Goal: Answer question/provide support: Share knowledge or assist other users

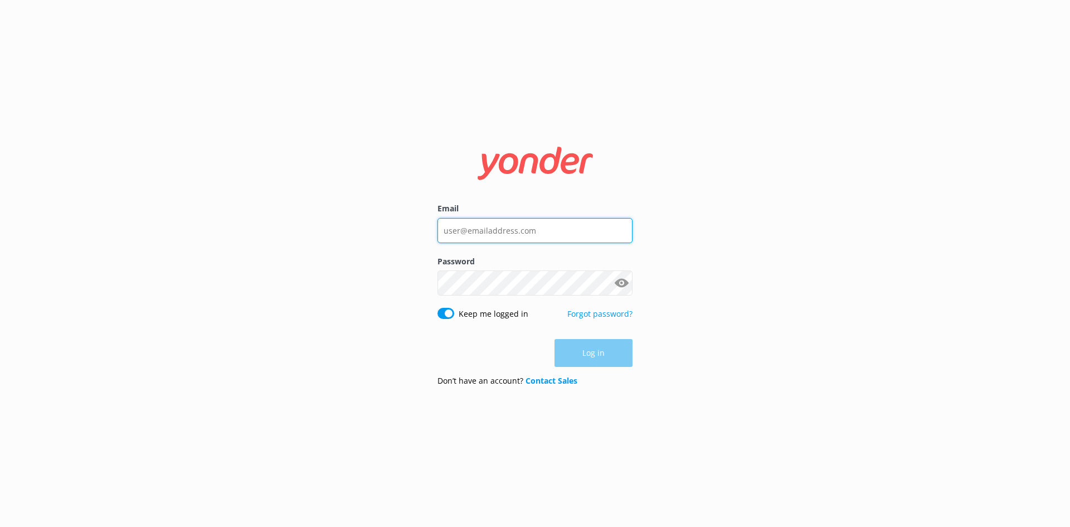
type input "admin@theqtrain.com.au"
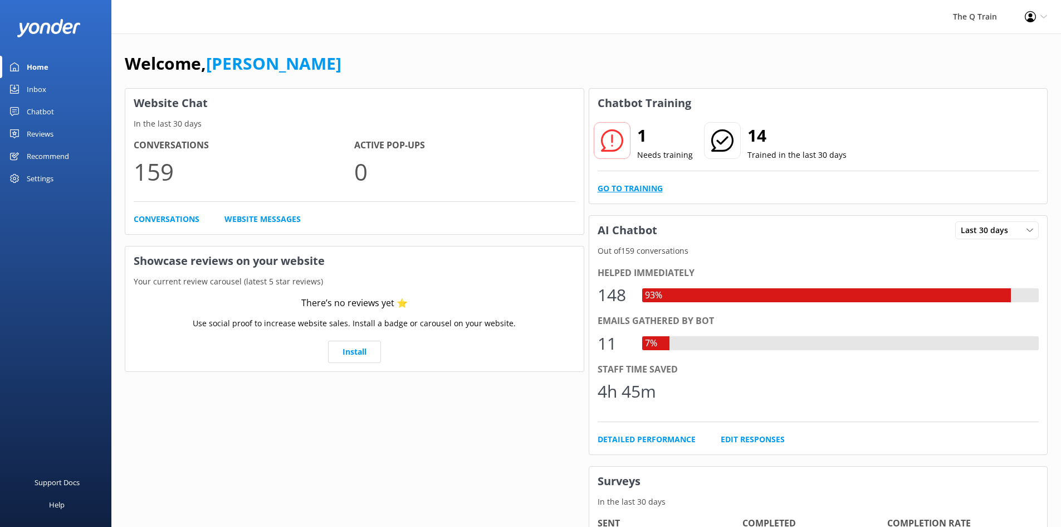
click at [643, 191] on link "Go to Training" at bounding box center [630, 188] width 65 height 12
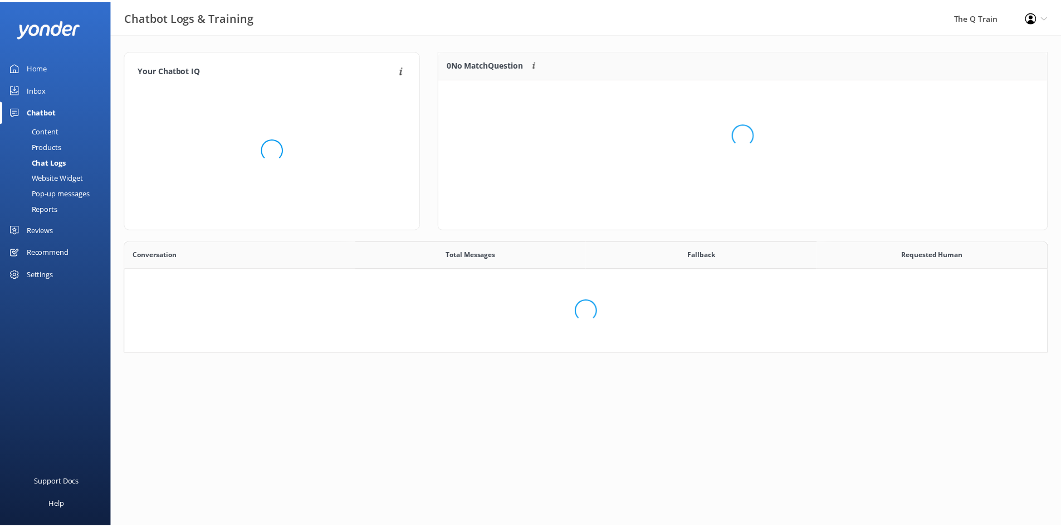
scroll to position [382, 914]
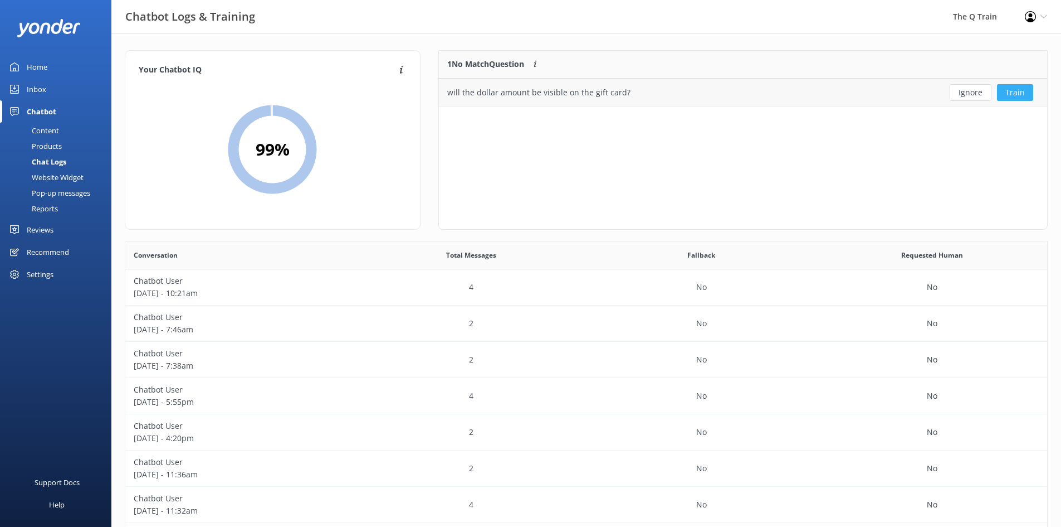
click at [1020, 95] on button "Train" at bounding box center [1015, 92] width 36 height 17
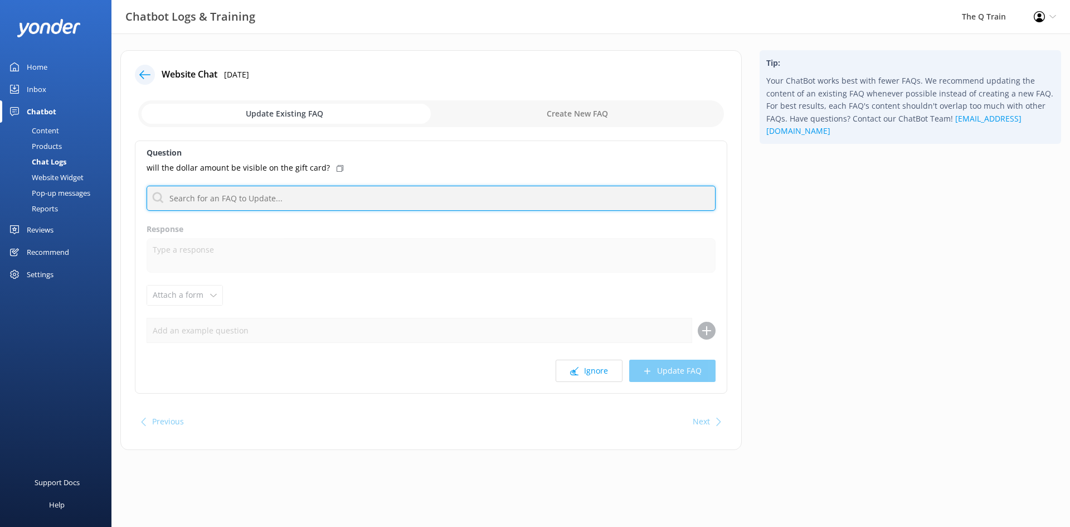
click at [275, 207] on input "text" at bounding box center [431, 198] width 569 height 25
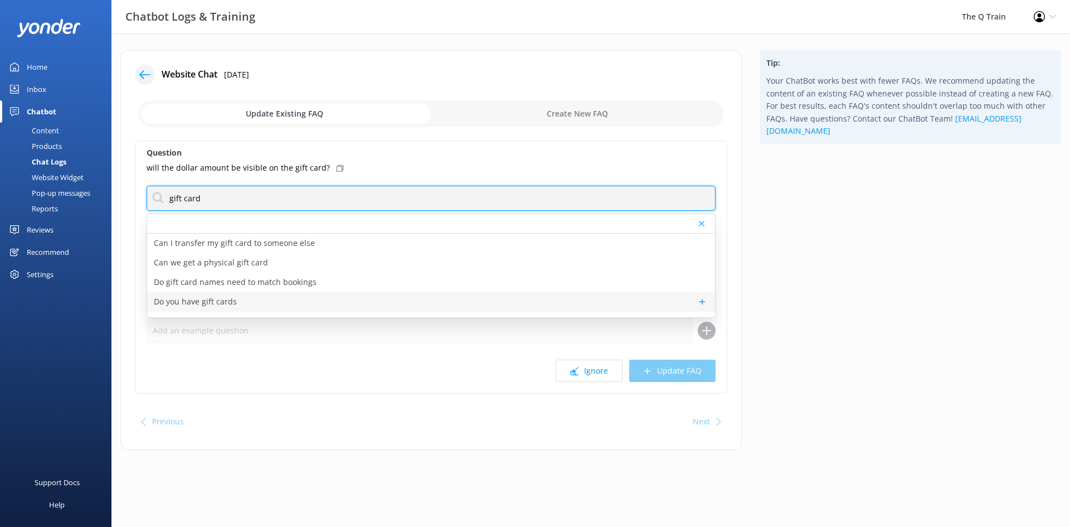
type input "gift card"
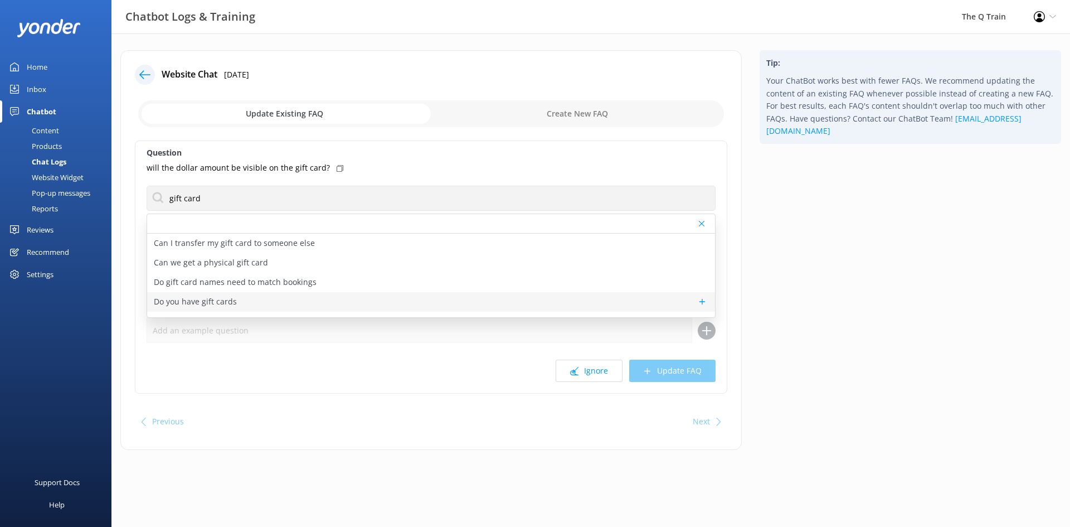
click at [217, 305] on p "Do you have gift cards" at bounding box center [195, 301] width 83 height 12
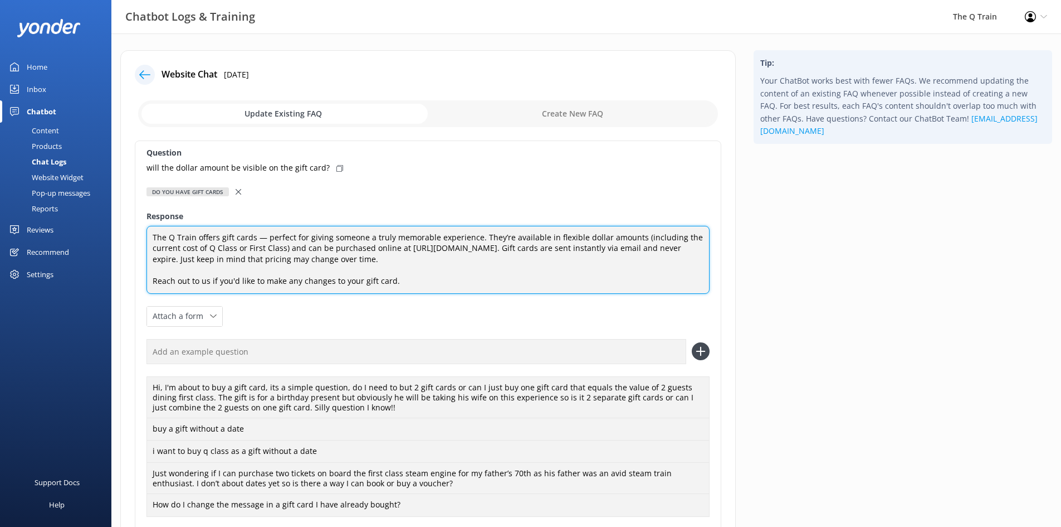
click at [217, 260] on textarea "The Q Train offers gift cards — perfect for giving someone a truly memorable ex…" at bounding box center [428, 260] width 563 height 68
drag, startPoint x: 220, startPoint y: 259, endPoint x: 401, endPoint y: 261, distance: 181.1
click at [401, 261] on textarea "The Q Train offers gift cards — perfect for giving someone a truly memorable ex…" at bounding box center [428, 260] width 563 height 68
click at [556, 246] on textarea "The Q Train offers gift cards — perfect for giving someone a truly memorable ex…" at bounding box center [428, 260] width 563 height 68
paste textarea "show the dollar amount on the gift [DOMAIN_NAME] cards"
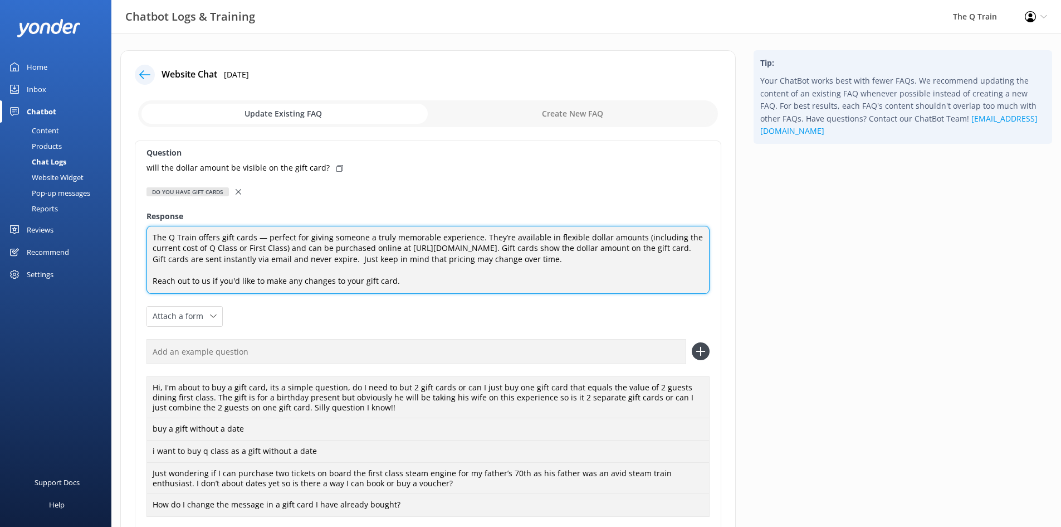
type textarea "The Q Train offers gift cards — perfect for giving someone a truly memorable ex…"
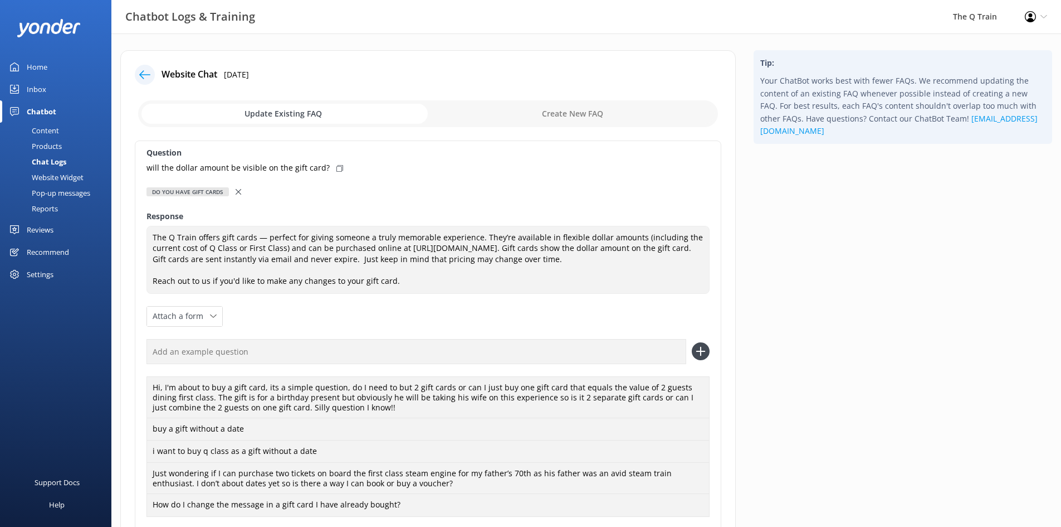
click at [337, 168] on icon at bounding box center [340, 168] width 7 height 7
click at [614, 349] on input "text" at bounding box center [417, 351] width 540 height 25
paste input "will the dollar amount be visible on the gift card?"
type input "will the dollar amount be visible on the gift card?"
click at [700, 349] on icon at bounding box center [701, 351] width 18 height 18
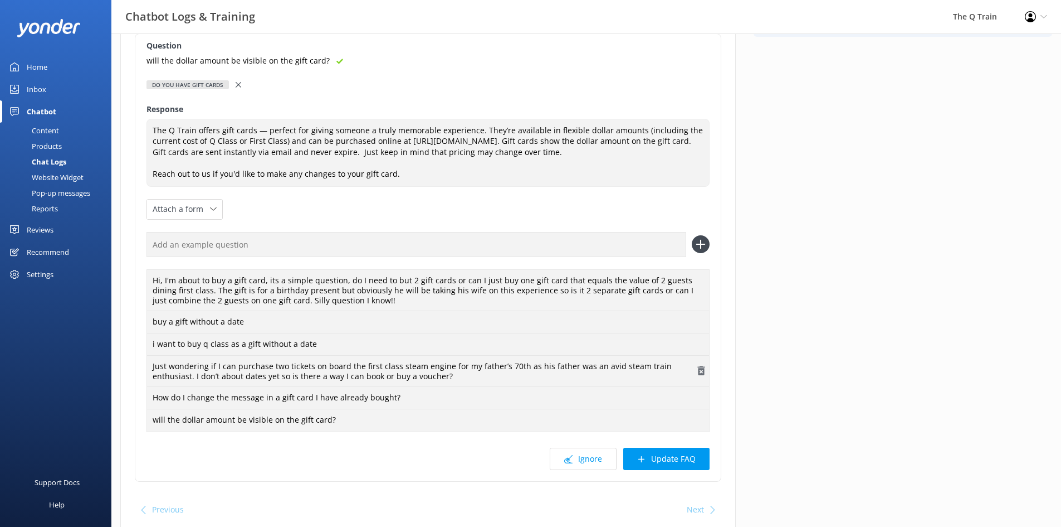
scroll to position [152, 0]
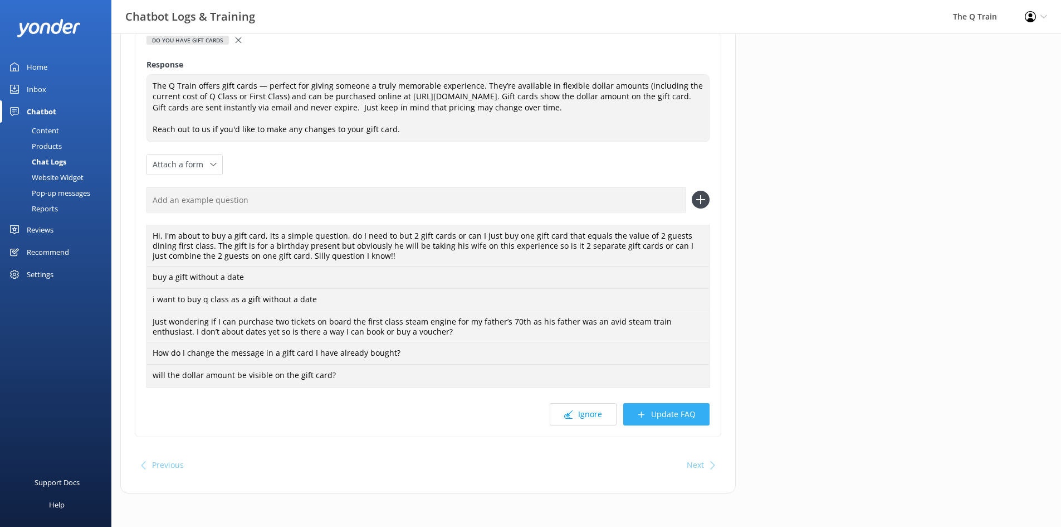
click at [659, 417] on button "Update FAQ" at bounding box center [666, 414] width 86 height 22
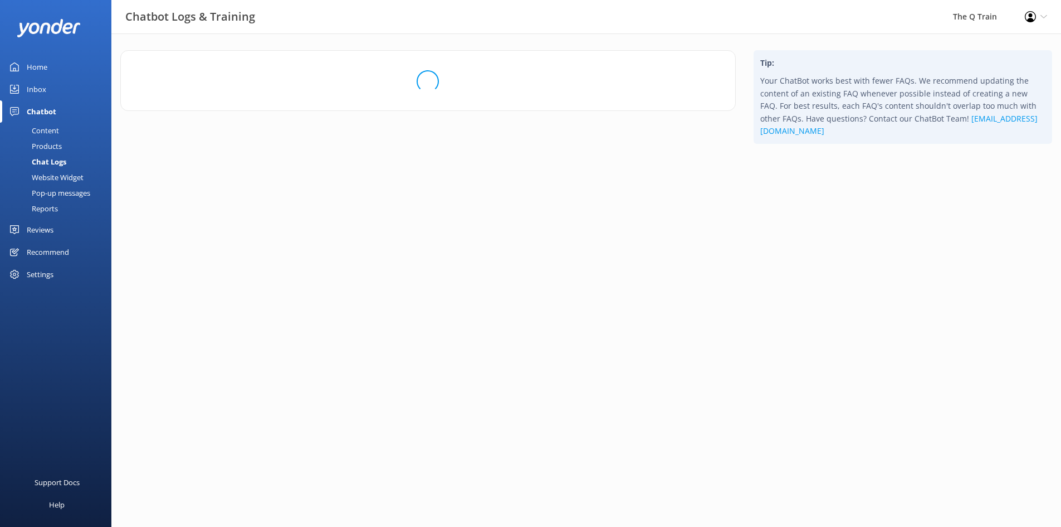
scroll to position [0, 0]
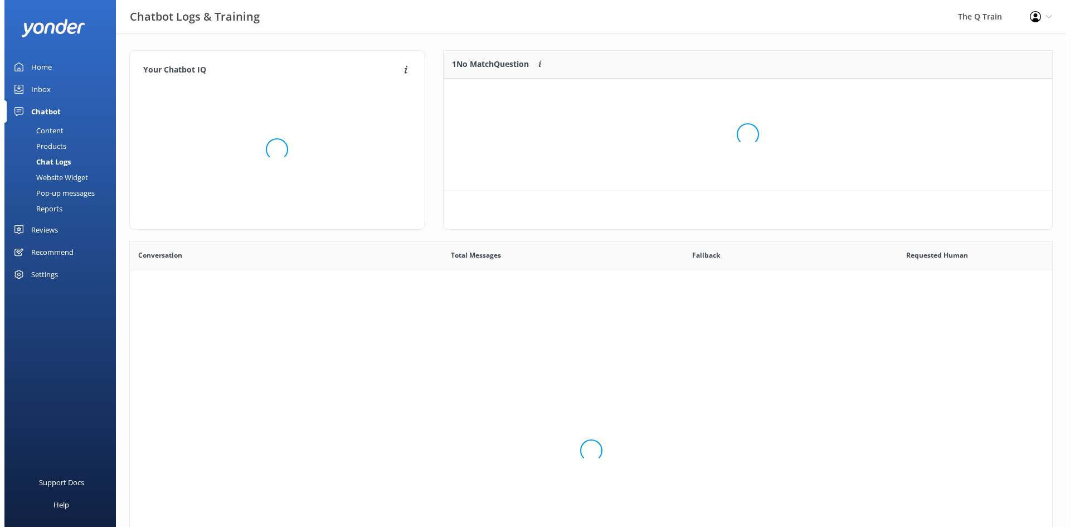
scroll to position [131, 600]
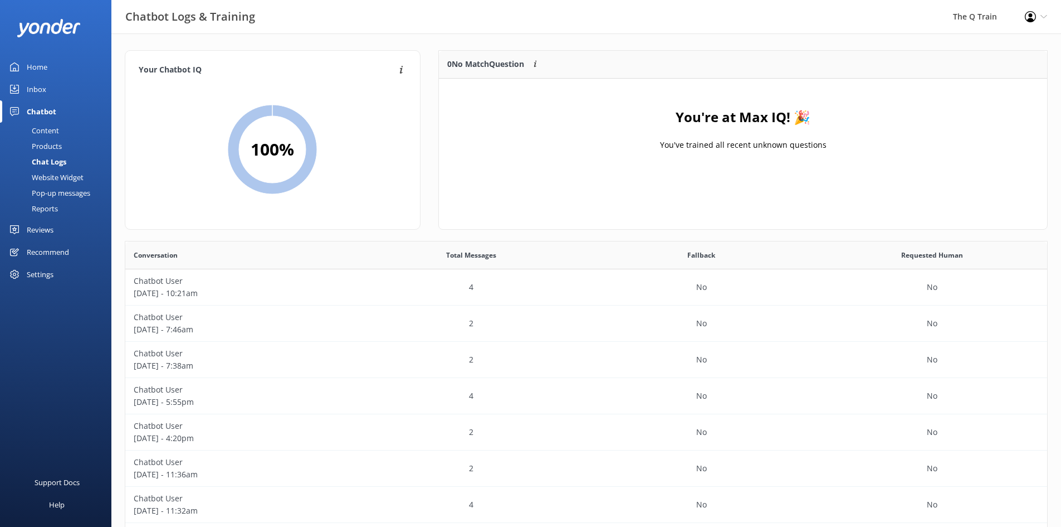
click at [31, 89] on div "Inbox" at bounding box center [37, 89] width 20 height 22
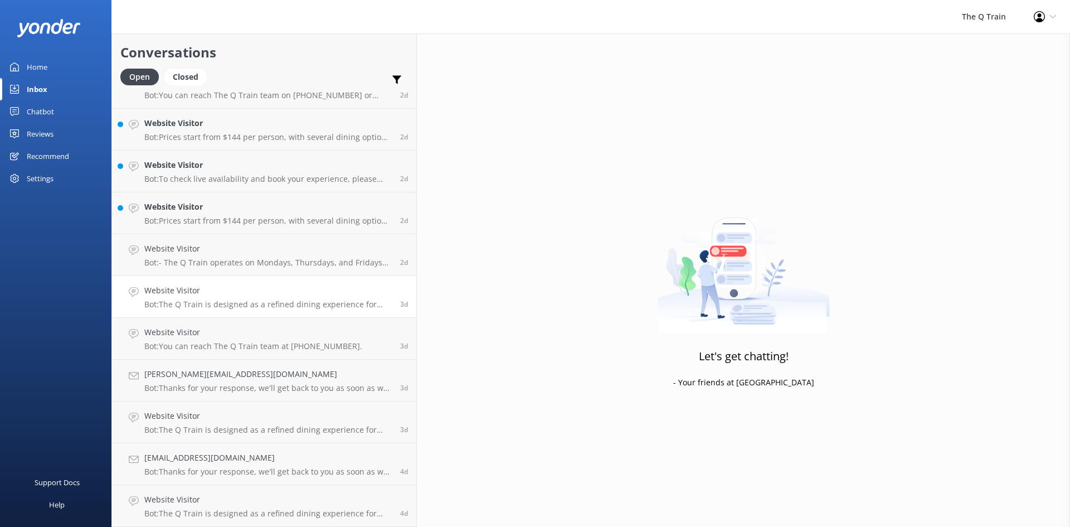
scroll to position [596, 0]
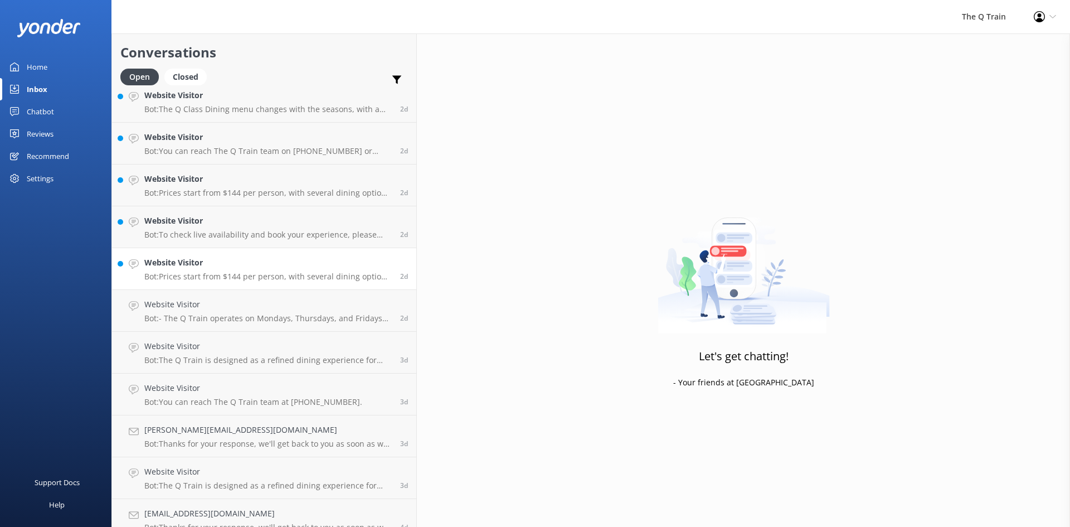
click at [211, 268] on h4 "Website Visitor" at bounding box center [267, 262] width 247 height 12
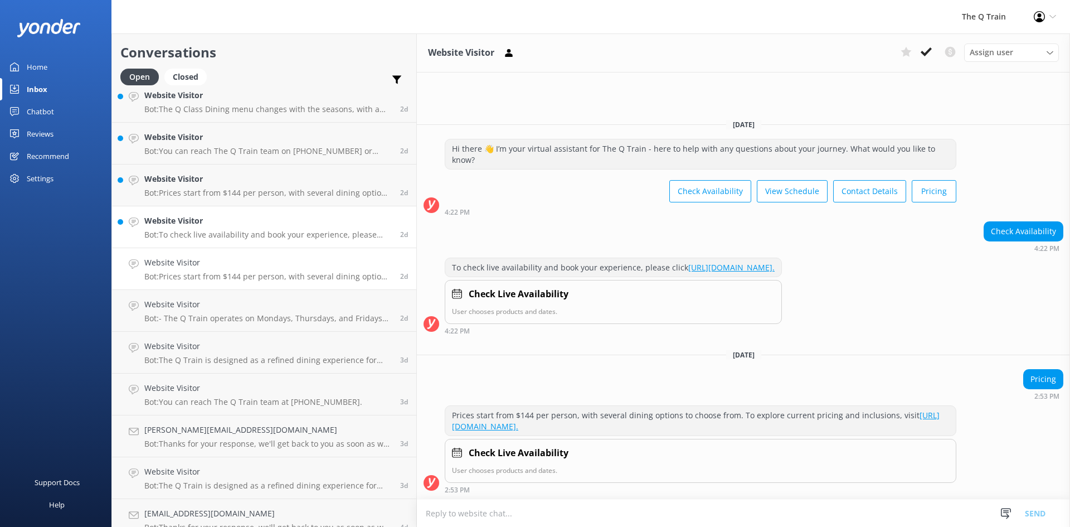
click at [188, 227] on div "Website Visitor Bot: To check live availability and book your experience, pleas…" at bounding box center [267, 227] width 247 height 25
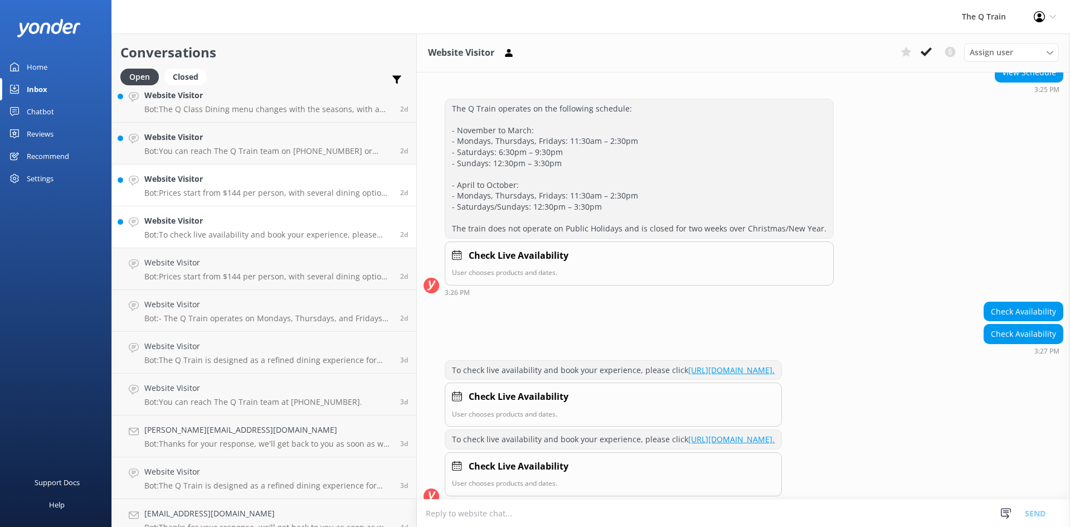
scroll to position [352, 0]
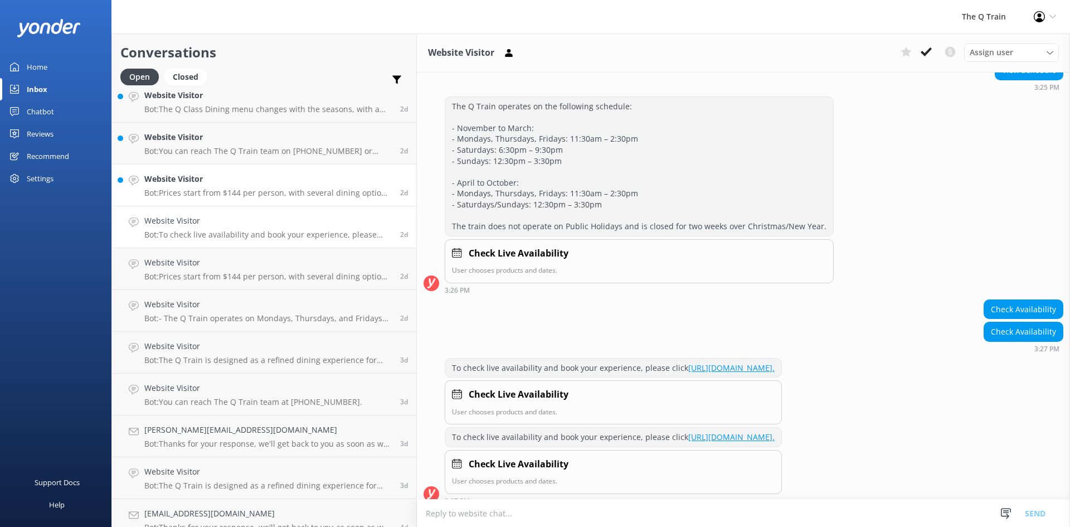
click at [215, 188] on p "Bot: Prices start from $144 per person, with several dining options to choose f…" at bounding box center [267, 193] width 247 height 10
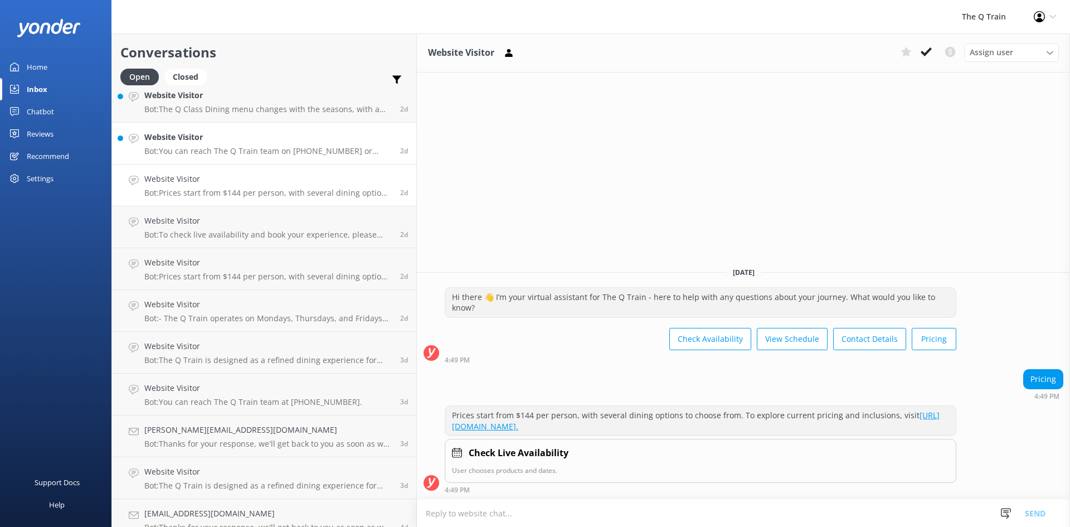
click at [217, 152] on p "Bot: You can reach The Q Train team on [PHONE_NUMBER] or email [EMAIL_ADDRESS][…" at bounding box center [267, 151] width 247 height 10
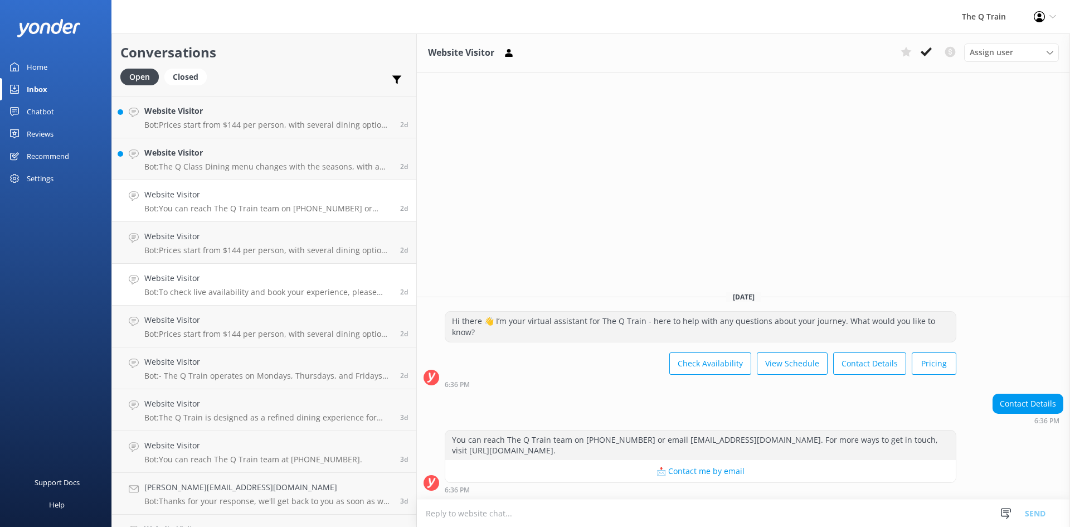
scroll to position [485, 0]
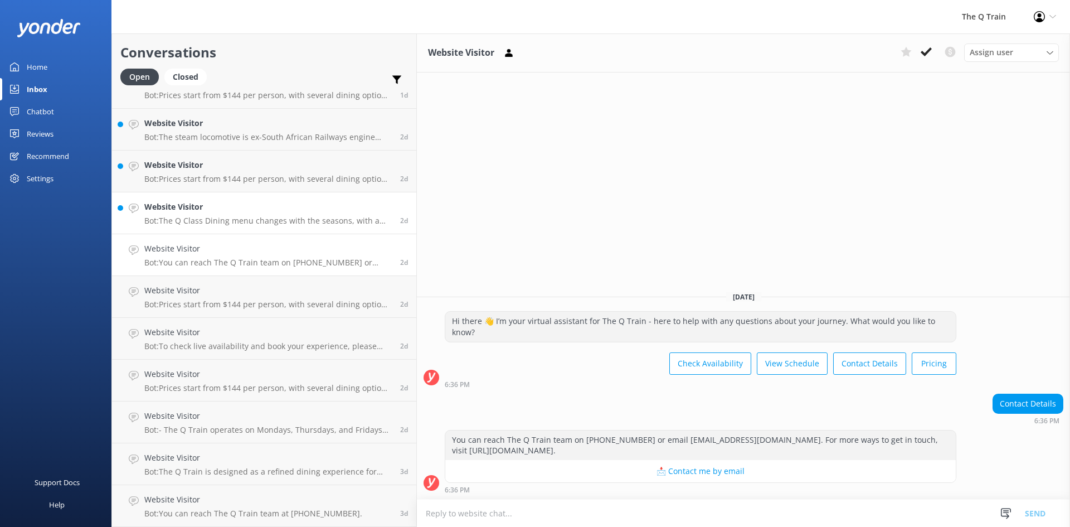
click at [220, 219] on p "Bot: The Q Class Dining menu changes with the seasons, with a new selection eve…" at bounding box center [267, 221] width 247 height 10
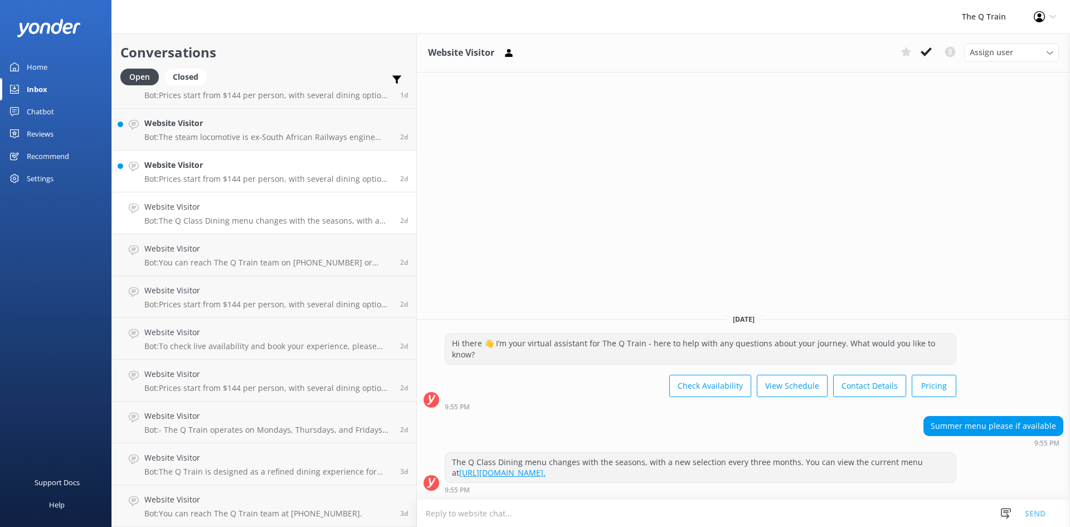
click at [231, 171] on h4 "Website Visitor" at bounding box center [267, 165] width 247 height 12
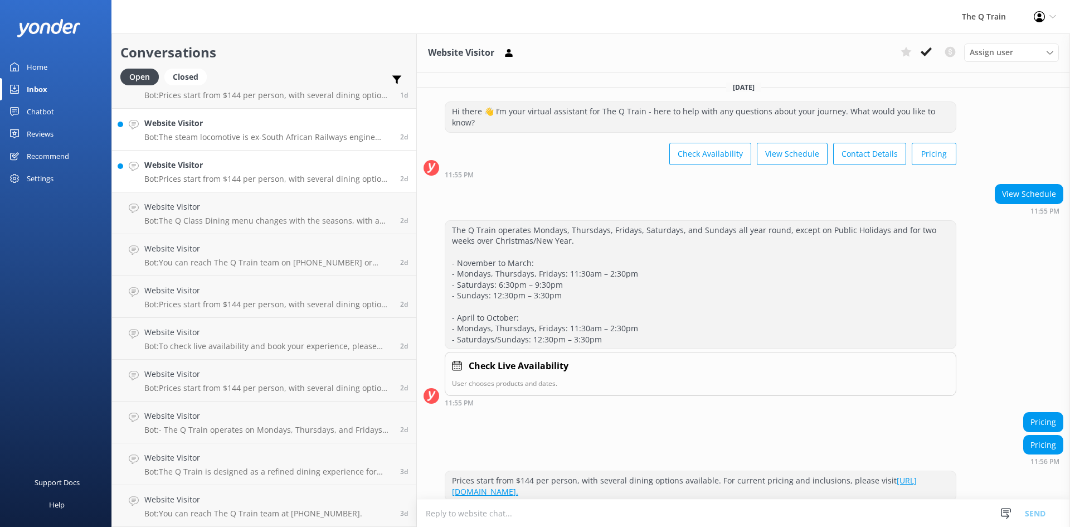
scroll to position [135, 0]
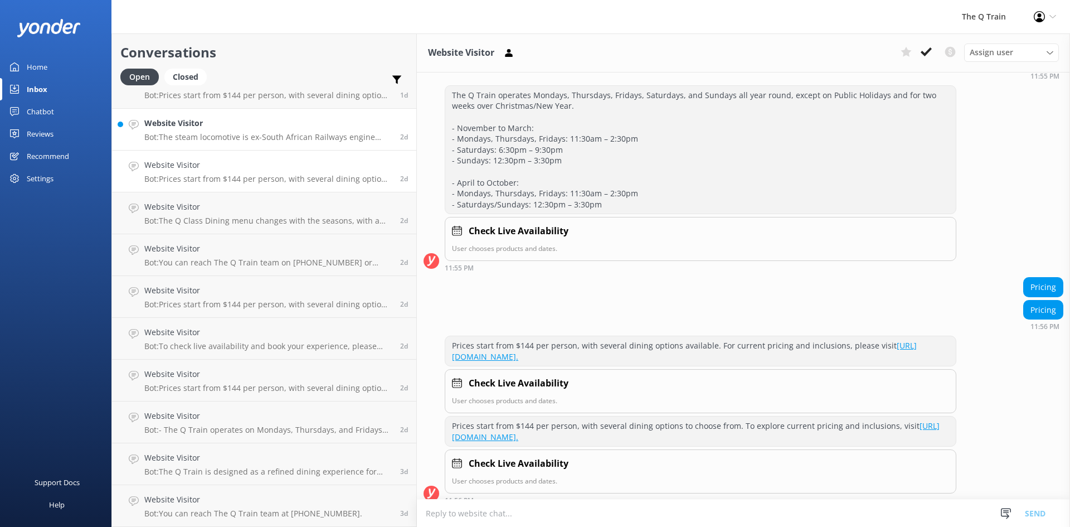
click at [228, 130] on div "Website Visitor Bot: The steam locomotive is ex-South African Railways engine 3…" at bounding box center [267, 129] width 247 height 25
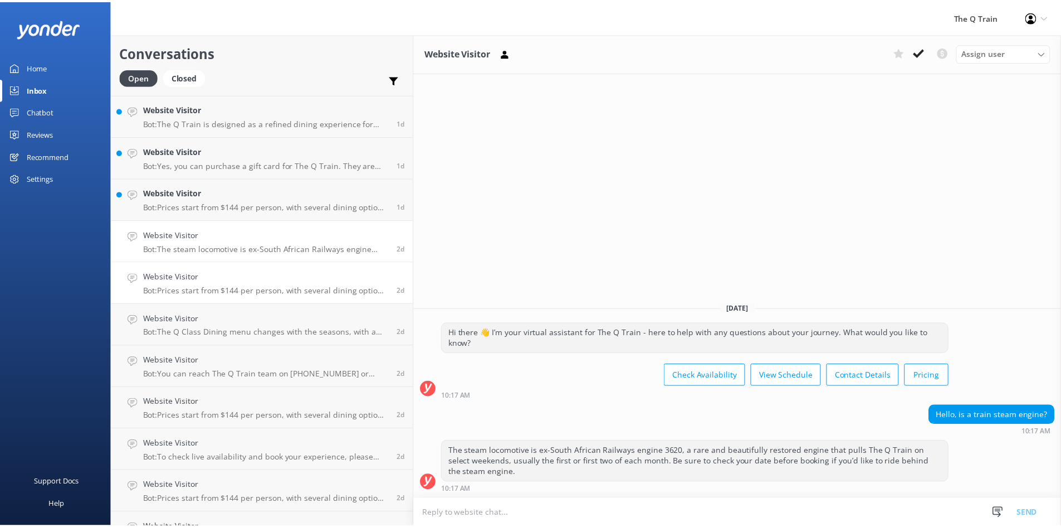
scroll to position [318, 0]
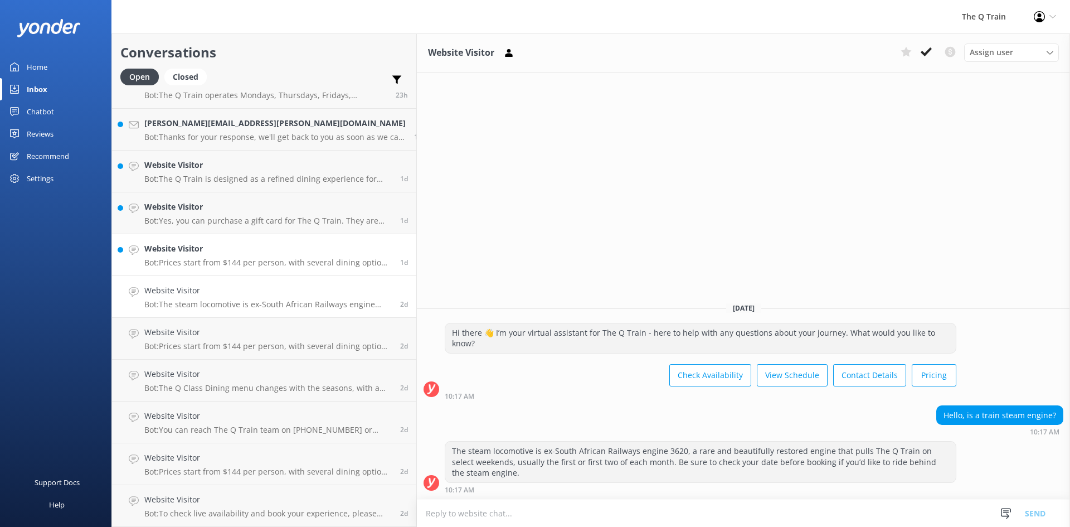
click at [206, 256] on div "Website Visitor Bot: Prices start from $144 per person, with several dining opt…" at bounding box center [267, 254] width 247 height 25
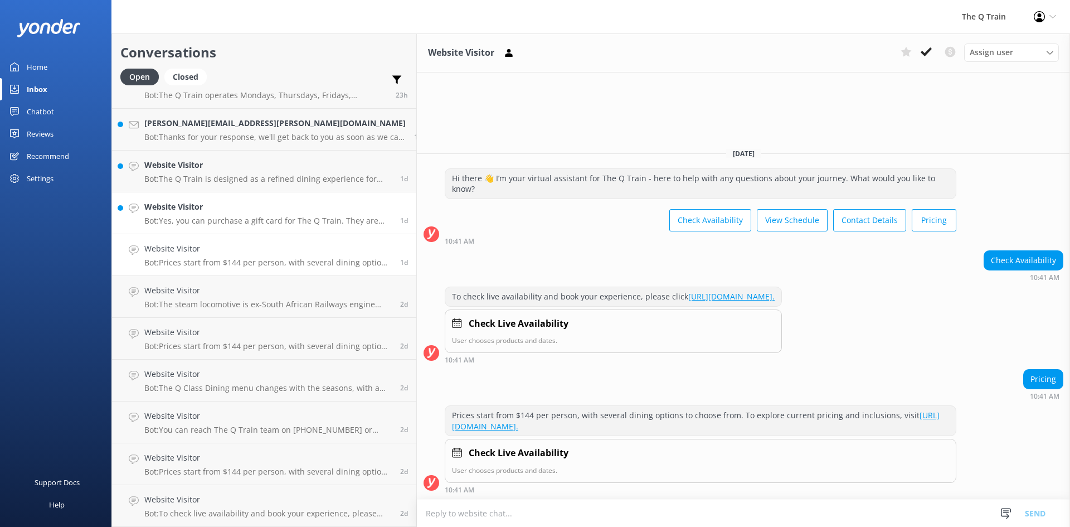
click at [235, 211] on h4 "Website Visitor" at bounding box center [267, 207] width 247 height 12
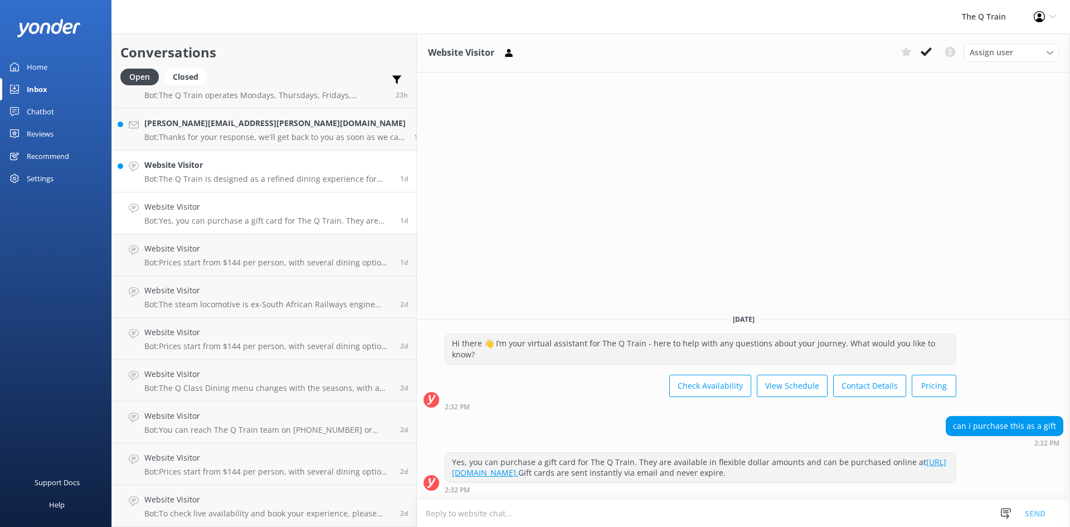
click at [239, 177] on p "Bot: The Q Train is designed as a refined dining experience for adults, recomme…" at bounding box center [267, 179] width 247 height 10
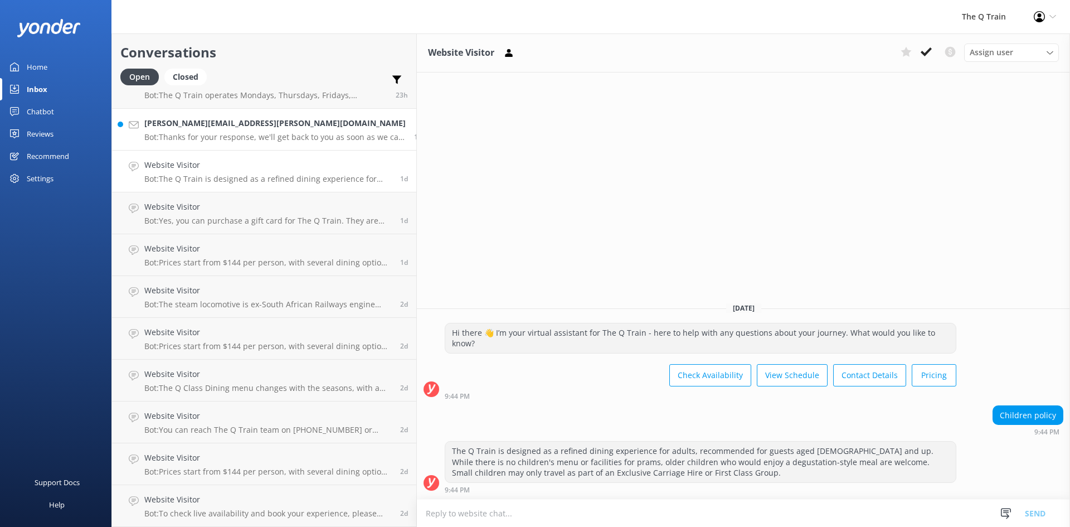
click at [235, 134] on p "Bot: Thanks for your response, we'll get back to you as soon as we can during o…" at bounding box center [274, 137] width 261 height 10
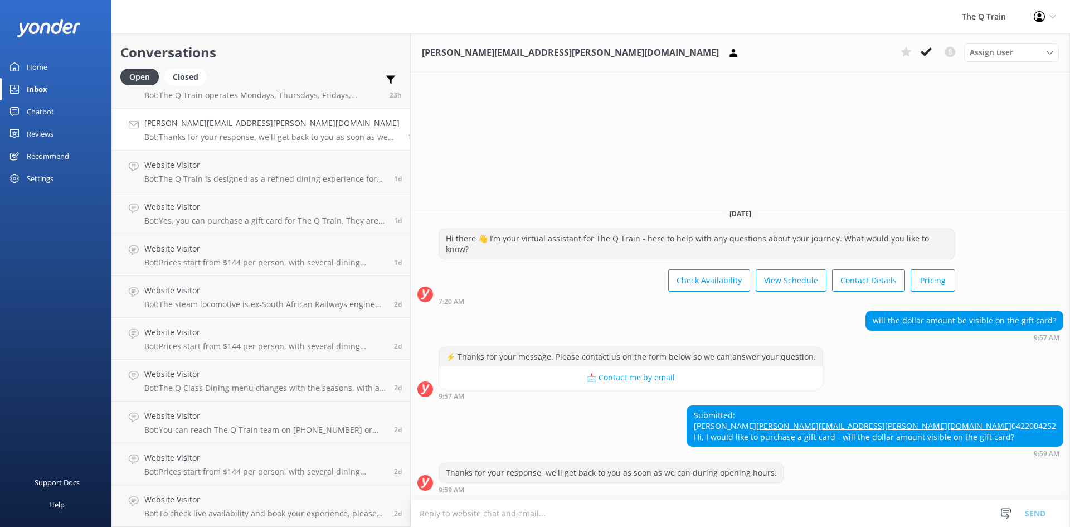
click at [40, 91] on div "Inbox" at bounding box center [37, 89] width 21 height 22
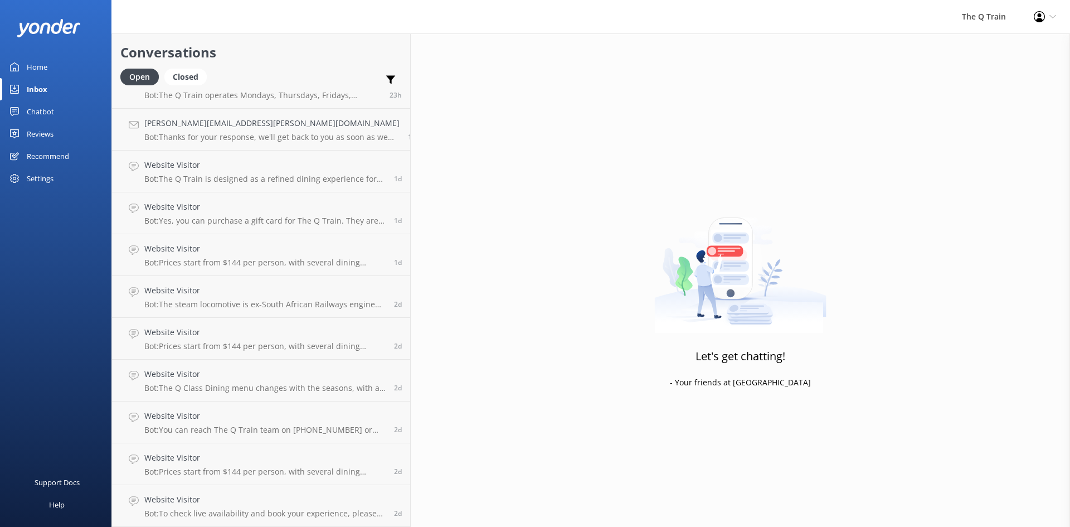
click at [37, 73] on div "Home" at bounding box center [37, 67] width 21 height 22
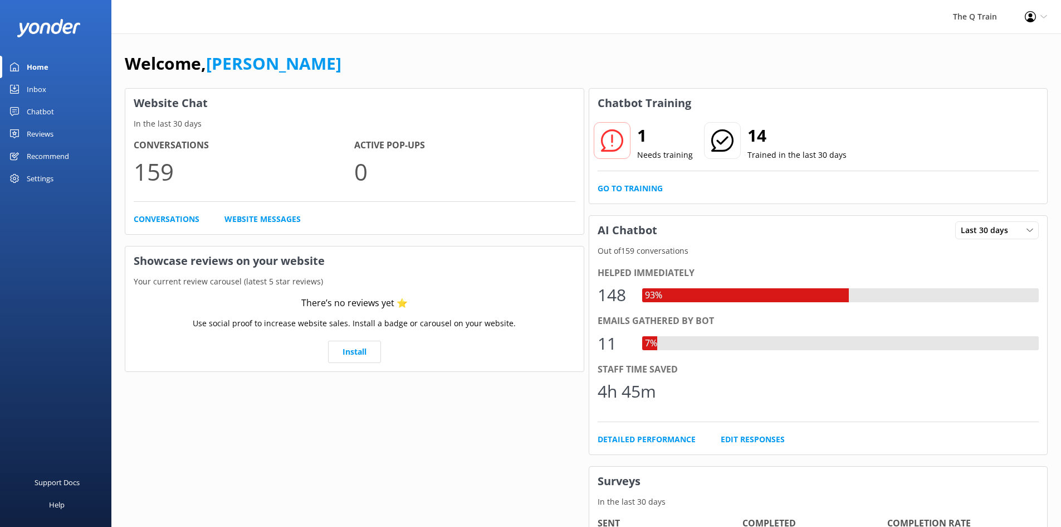
click at [48, 91] on link "Inbox" at bounding box center [55, 89] width 111 height 22
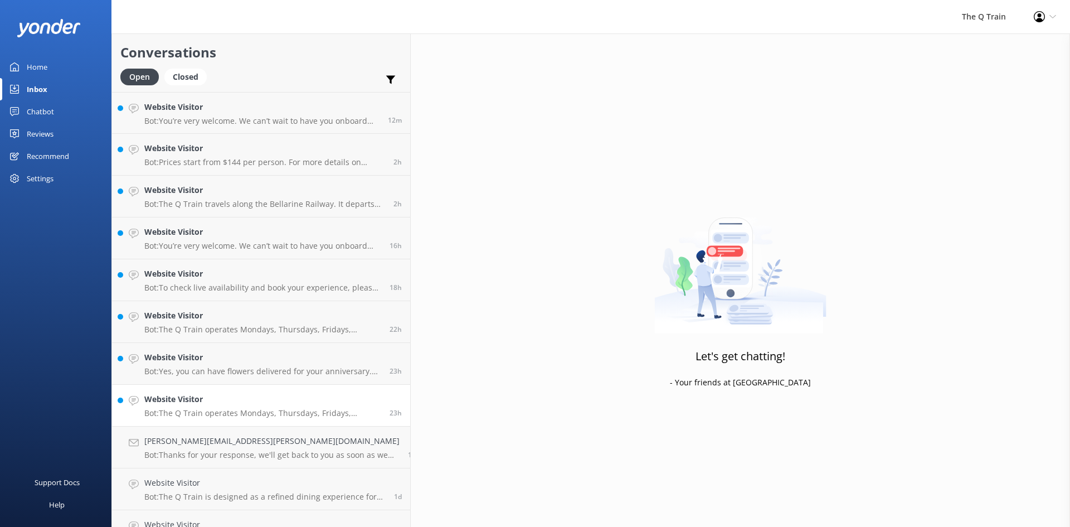
click at [206, 411] on p "Bot: The Q Train operates Mondays, Thursdays, Fridays, Saturdays, and Sundays a…" at bounding box center [262, 413] width 237 height 10
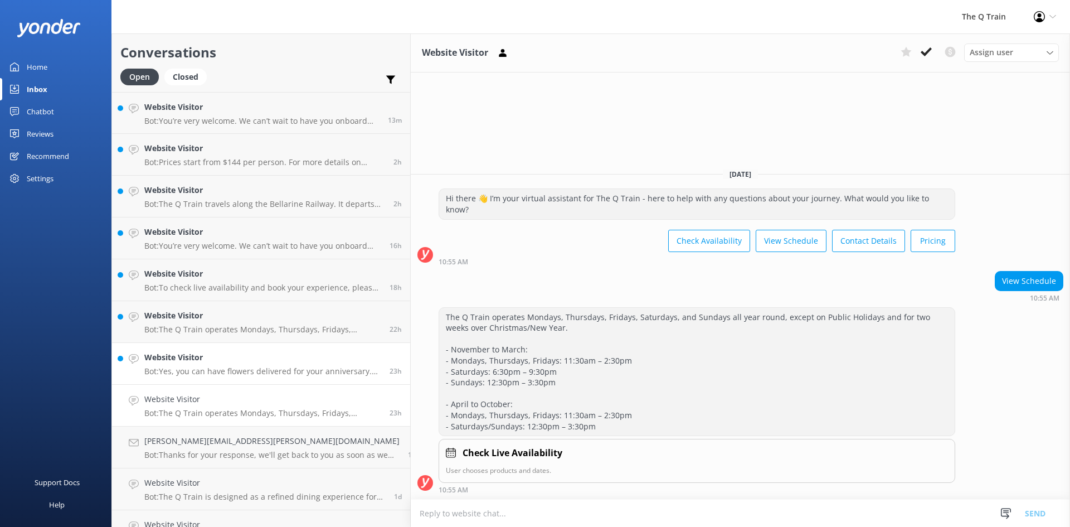
click at [192, 366] on p "Bot: Yes, you can have flowers delivered for your anniversary. We recommend Mis…" at bounding box center [262, 371] width 237 height 10
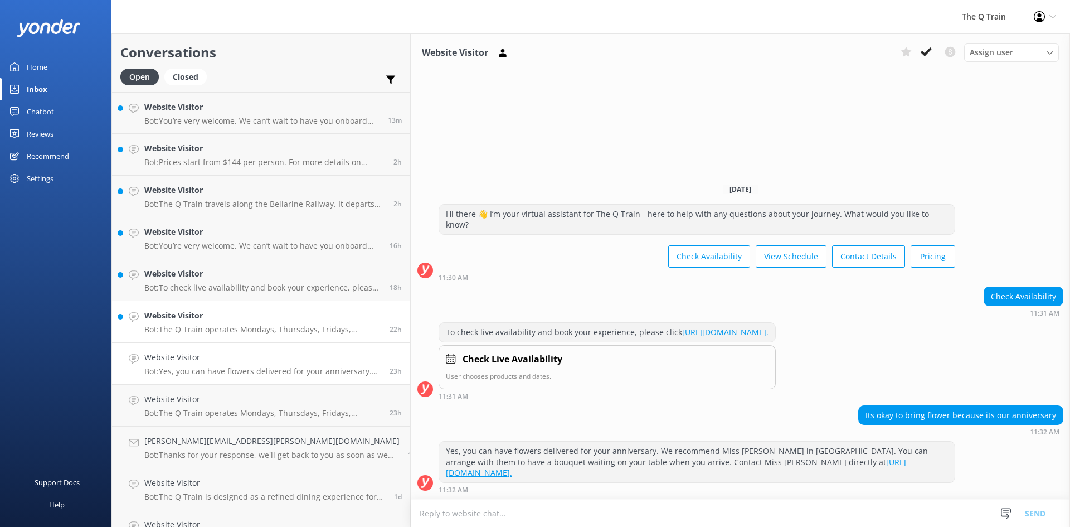
click at [207, 323] on div "Website Visitor Bot: The Q Train operates Mondays, Thursdays, Fridays, Saturday…" at bounding box center [262, 321] width 237 height 25
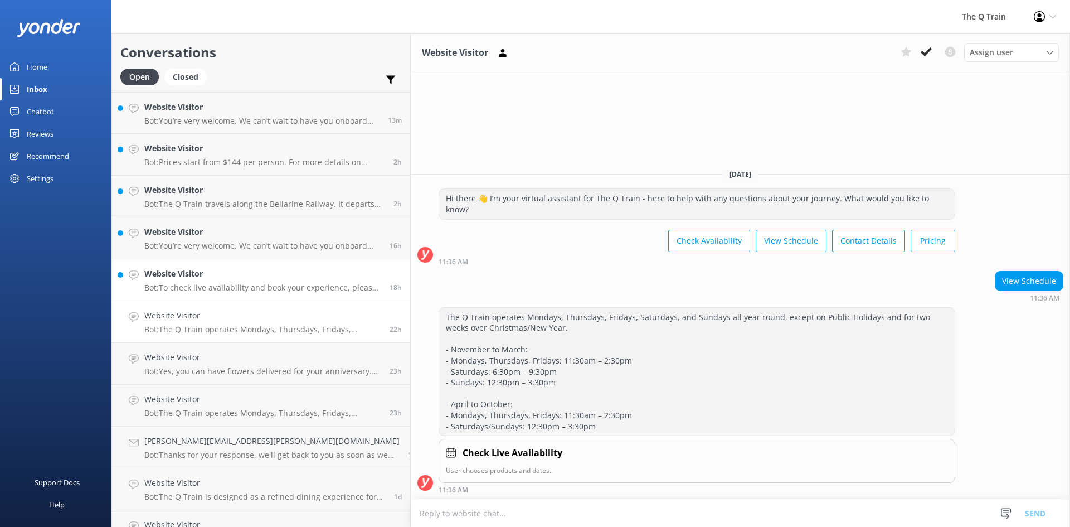
click at [212, 289] on p "Bot: To check live availability and book your experience, please click [URL][DO…" at bounding box center [262, 287] width 237 height 10
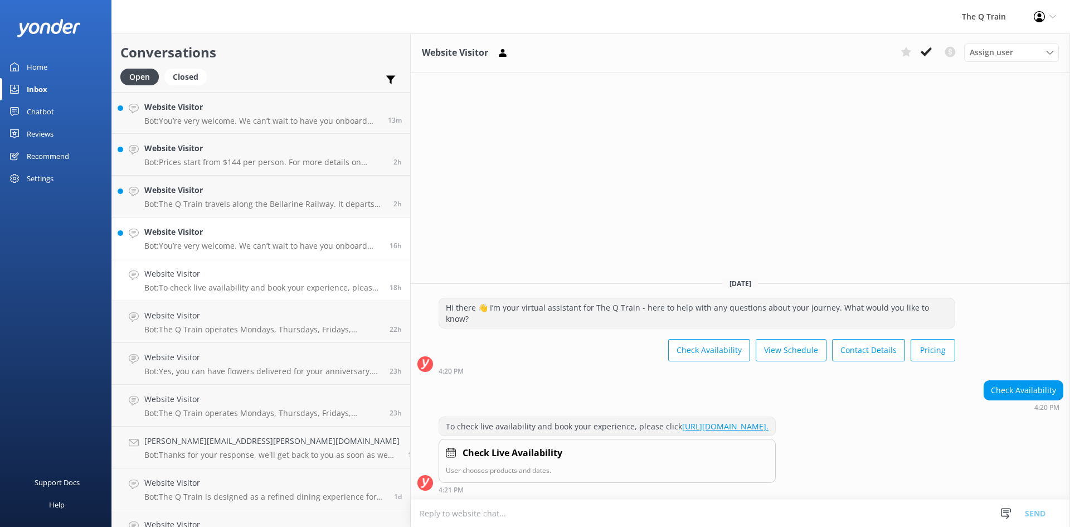
click at [214, 241] on p "Bot: You’re very welcome. We can’t wait to have you onboard The Q Train." at bounding box center [262, 246] width 237 height 10
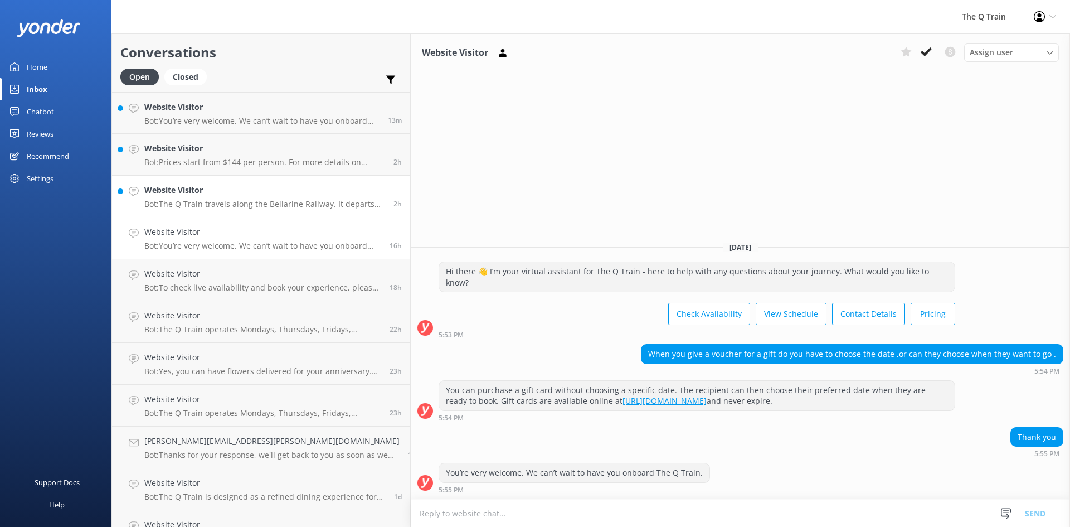
click at [191, 197] on div "Website Visitor Bot: The Q Train travels along the Bellarine Railway. It depart…" at bounding box center [264, 196] width 241 height 25
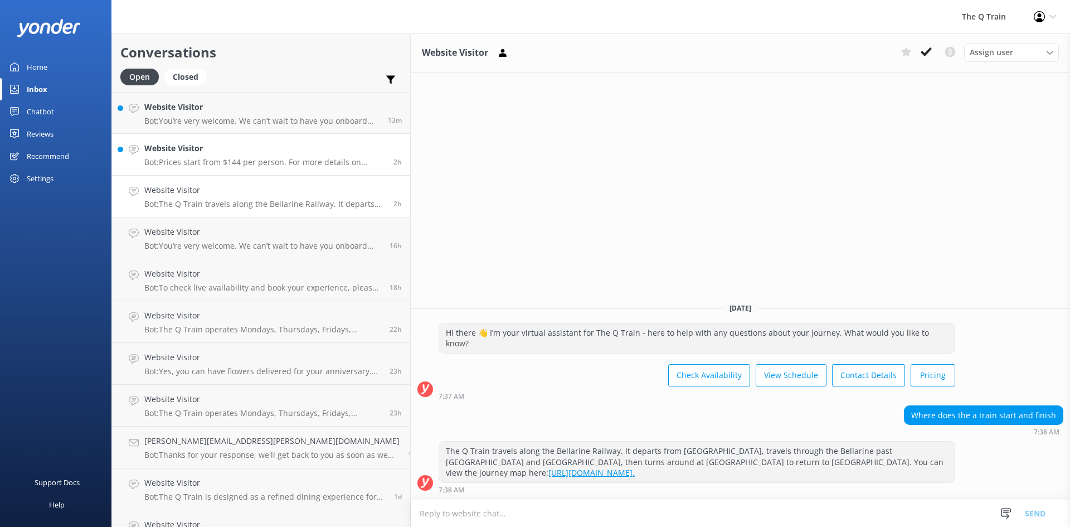
click at [188, 155] on div "Website Visitor Bot: Prices start from $144 per person. For more details on cur…" at bounding box center [264, 154] width 241 height 25
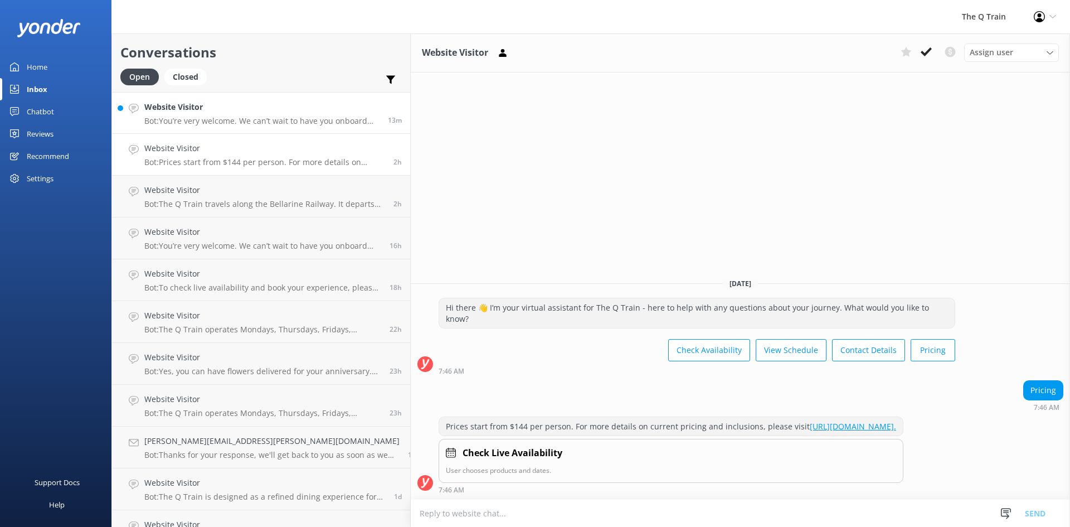
click at [225, 118] on p "Bot: You’re very welcome. We can’t wait to have you onboard The Q Train." at bounding box center [261, 121] width 235 height 10
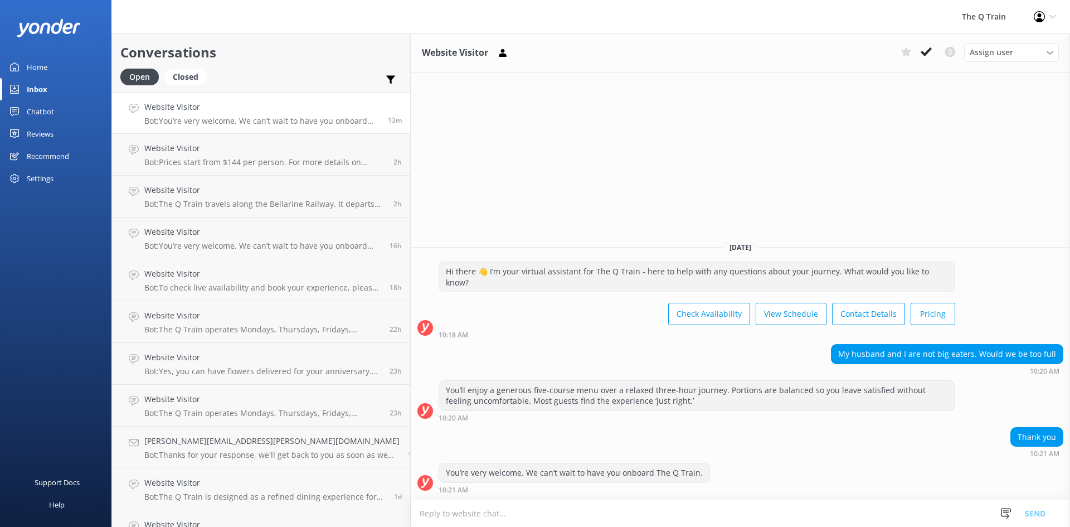
click at [32, 67] on div "Home" at bounding box center [37, 67] width 21 height 22
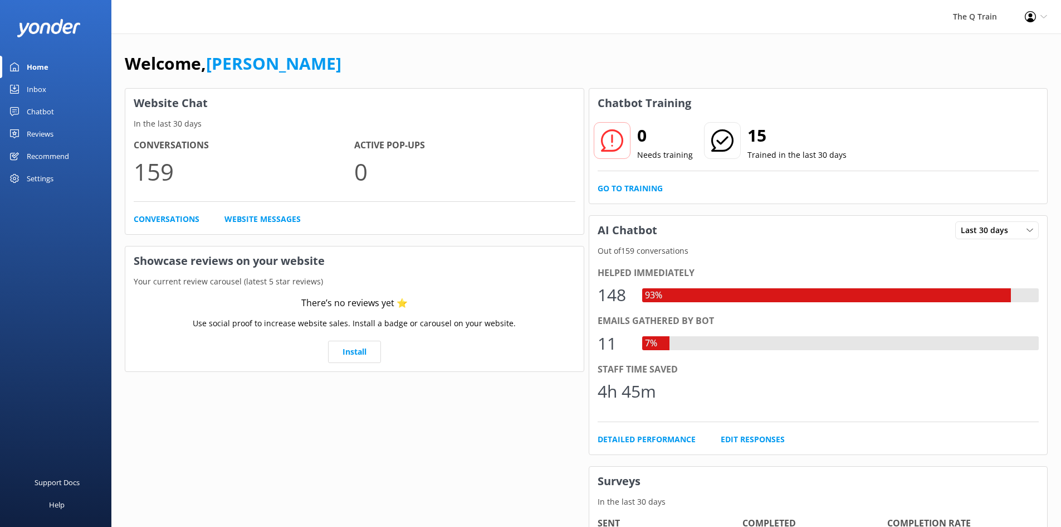
click at [46, 110] on div "Chatbot" at bounding box center [40, 111] width 27 height 22
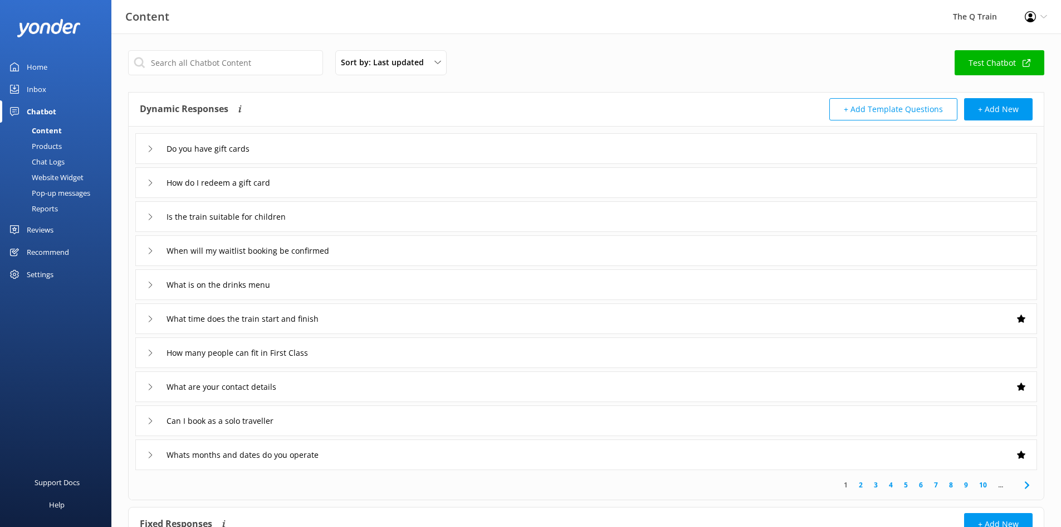
click at [47, 207] on div "Reports" at bounding box center [32, 209] width 51 height 16
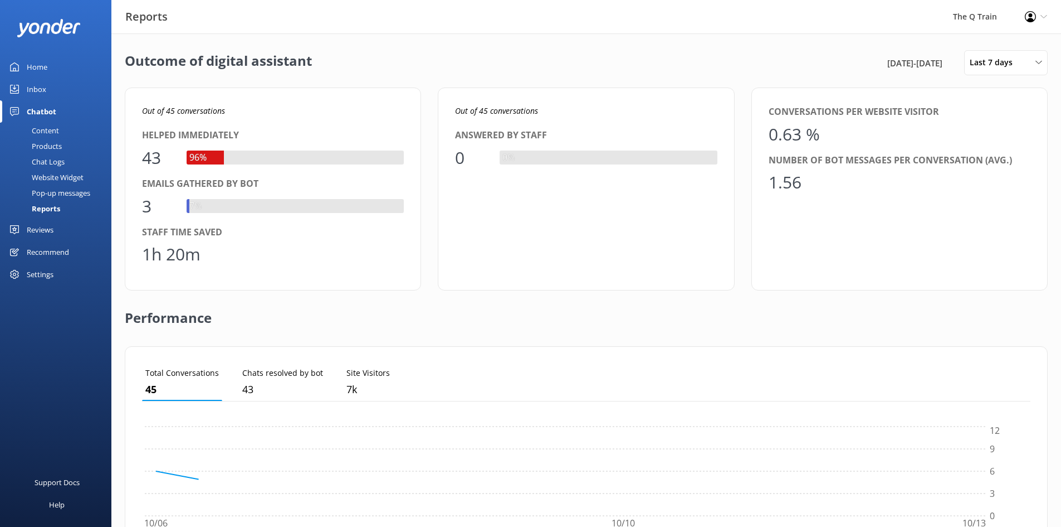
scroll to position [104, 880]
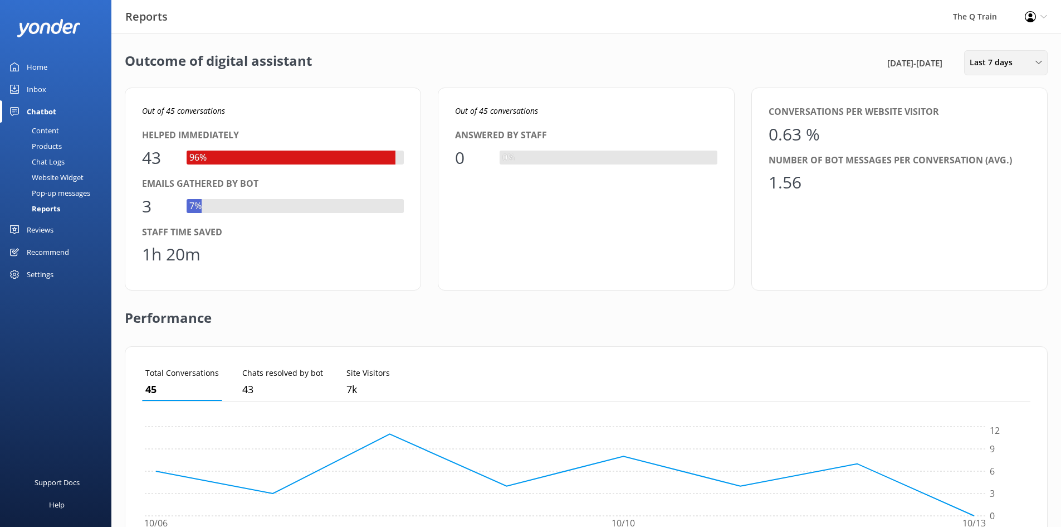
click at [1003, 67] on span "Last 7 days" at bounding box center [995, 62] width 50 height 12
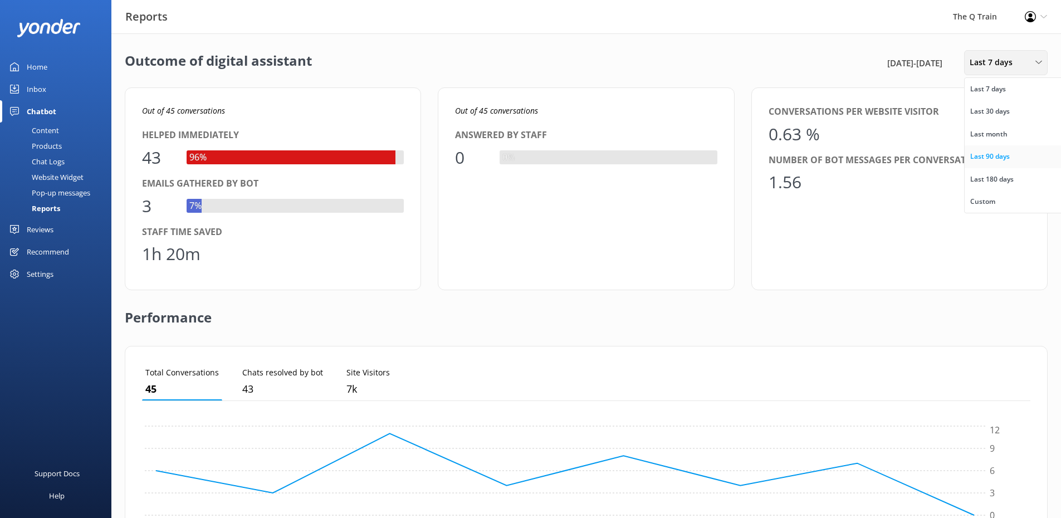
click at [991, 160] on div "Last 90 days" at bounding box center [991, 156] width 40 height 11
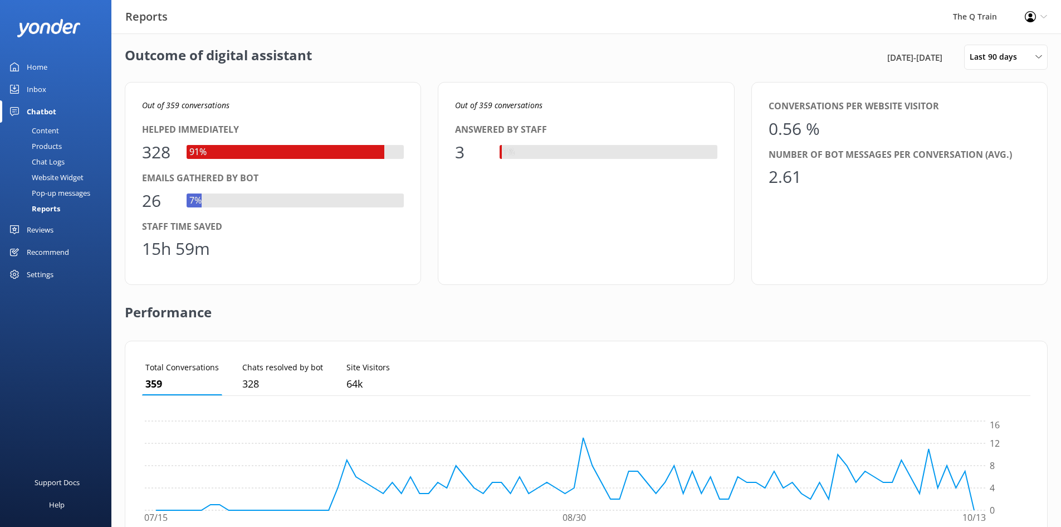
scroll to position [0, 0]
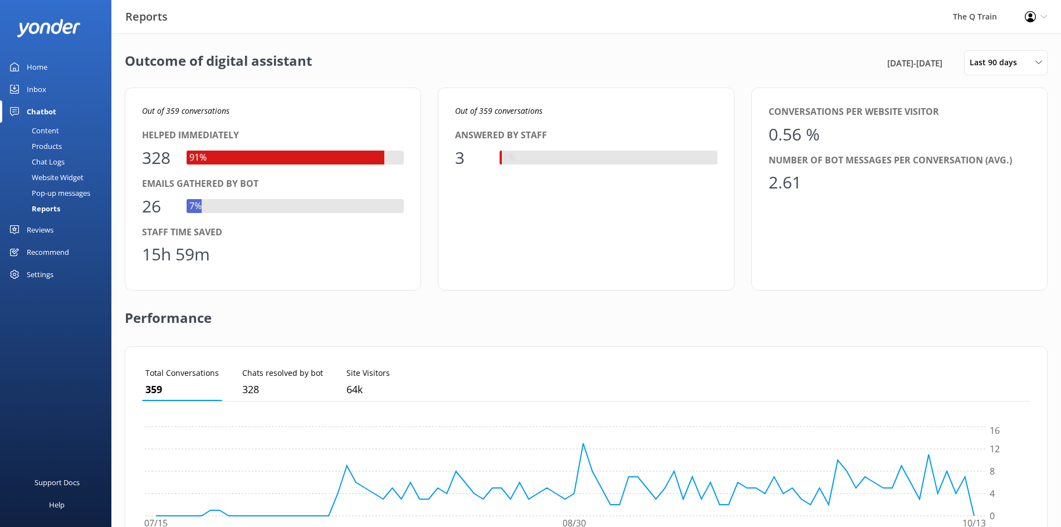
click at [45, 65] on div "Home" at bounding box center [37, 67] width 21 height 22
